Goal: Transaction & Acquisition: Purchase product/service

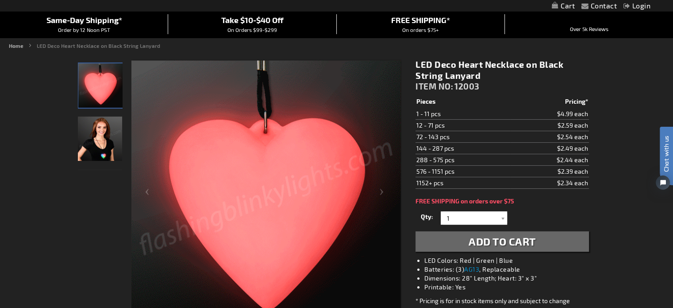
scroll to position [77, 0]
click at [504, 240] on span "Add to Cart" at bounding box center [502, 241] width 67 height 13
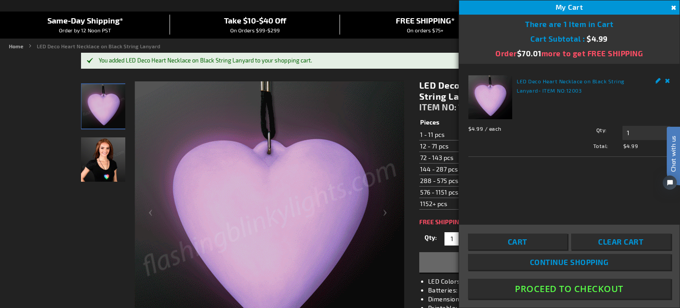
click at [545, 287] on button "Proceed To Checkout" at bounding box center [569, 288] width 203 height 20
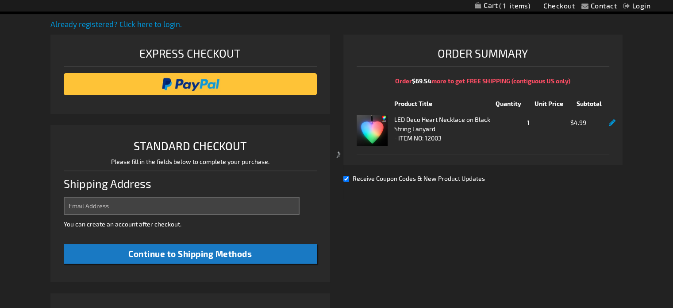
scroll to position [228, 0]
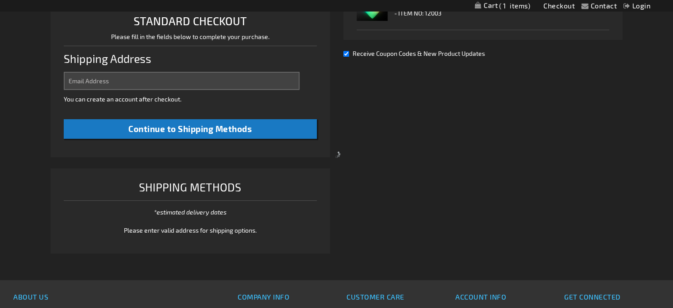
select select "US"
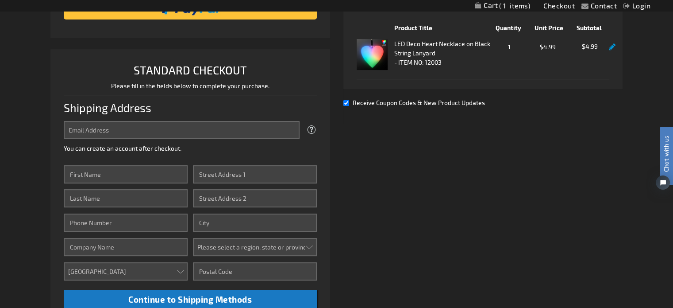
scroll to position [174, 0]
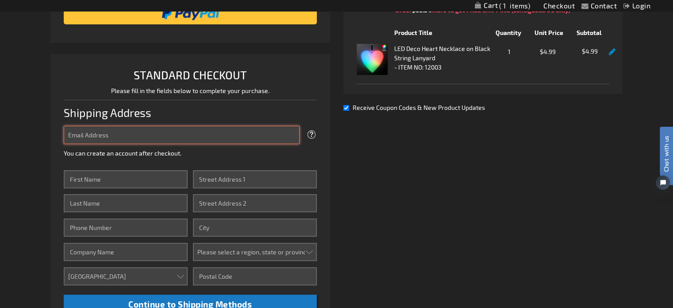
click at [124, 133] on input "Email Address" at bounding box center [181, 135] width 235 height 18
type input "[EMAIL_ADDRESS][DOMAIN_NAME]"
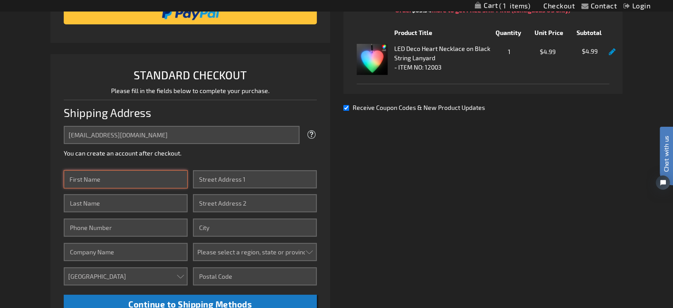
click at [134, 176] on input "First Name" at bounding box center [126, 179] width 124 height 18
type input "[PERSON_NAME]"
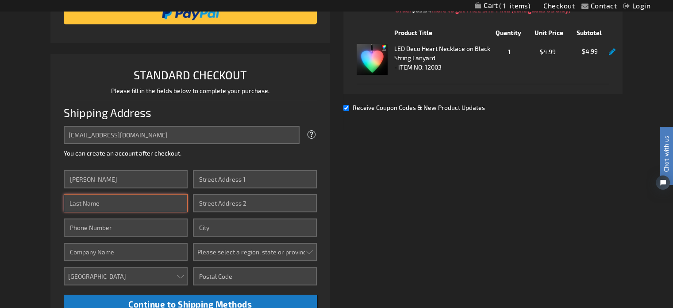
type input "Waiwood"
type input "4407552608"
type input "[STREET_ADDRESS]"
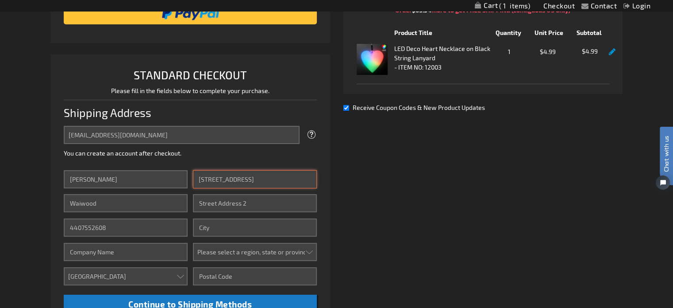
type input "[GEOGRAPHIC_DATA]"
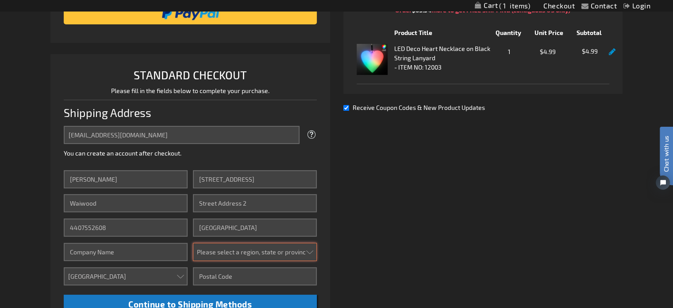
select select "54"
type input "29676"
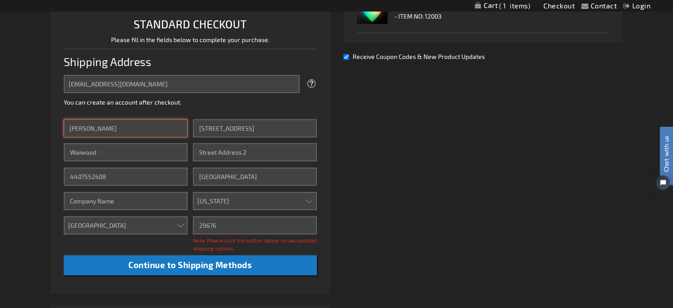
scroll to position [226, 0]
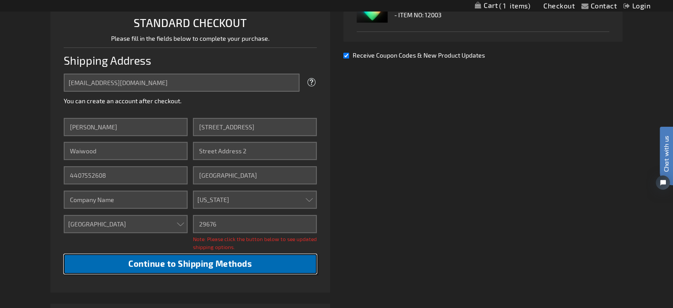
click at [228, 261] on span "Continue to Shipping Methods" at bounding box center [189, 263] width 123 height 10
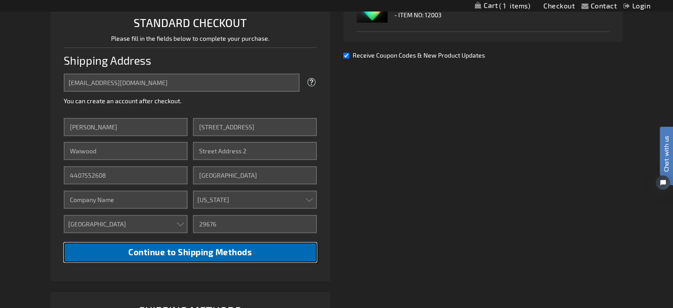
click at [228, 248] on span "Continue to Shipping Methods" at bounding box center [189, 251] width 123 height 10
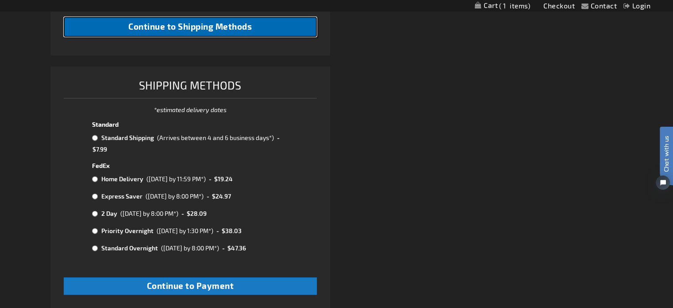
scroll to position [450, 0]
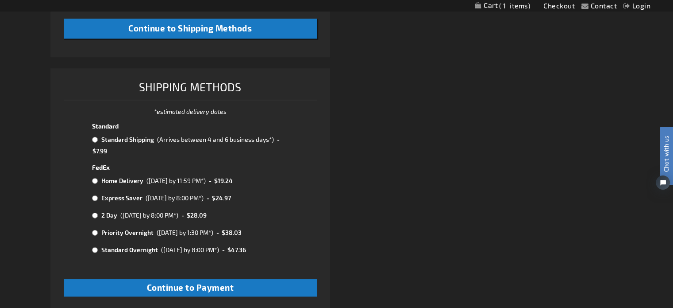
click at [94, 140] on input "radio" at bounding box center [95, 139] width 6 height 7
radio input "true"
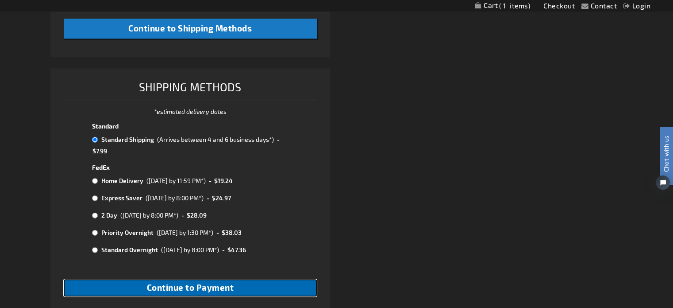
click at [196, 290] on span "Continue to Payment" at bounding box center [190, 287] width 87 height 10
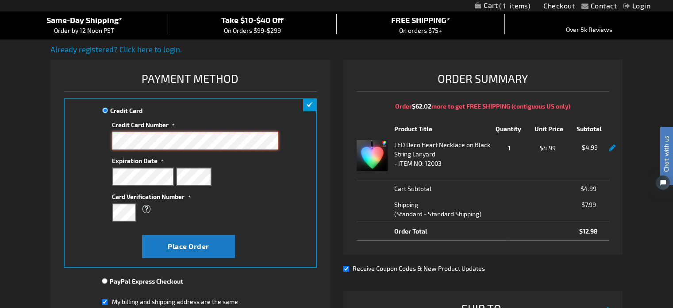
scroll to position [78, 0]
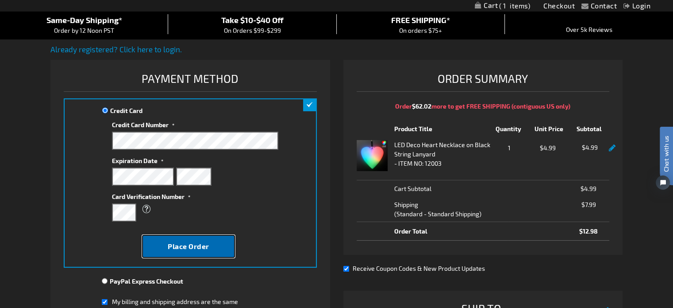
click at [218, 238] on button "Place Order" at bounding box center [188, 246] width 93 height 23
